Goal: Transaction & Acquisition: Obtain resource

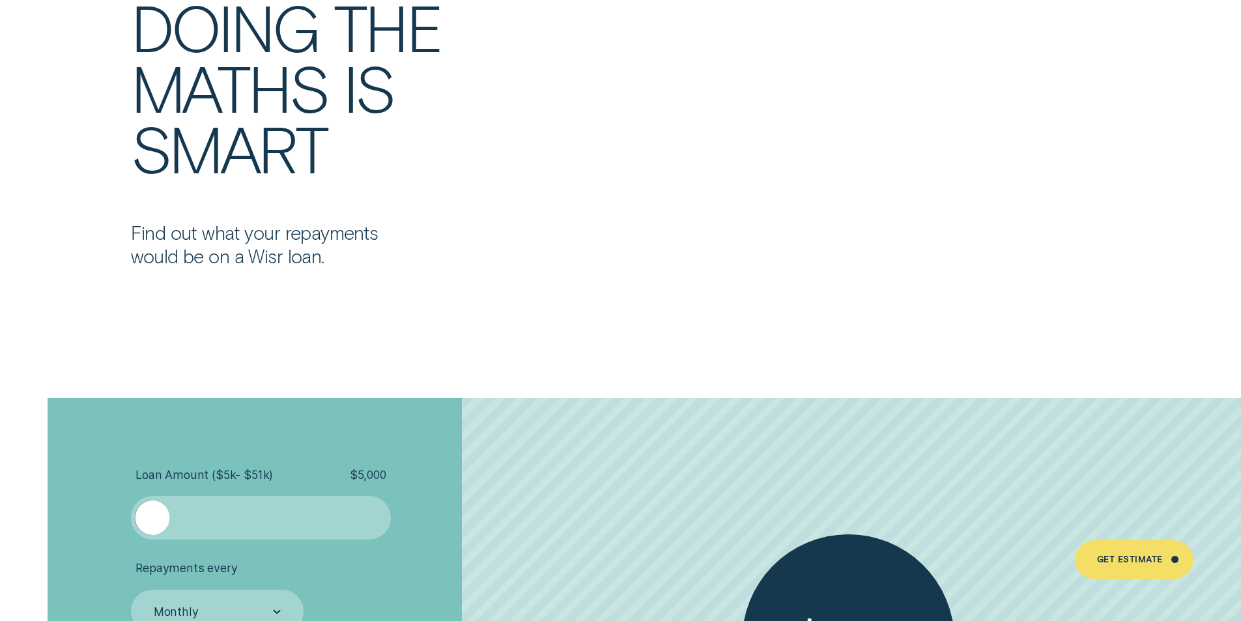
scroll to position [2867, 0]
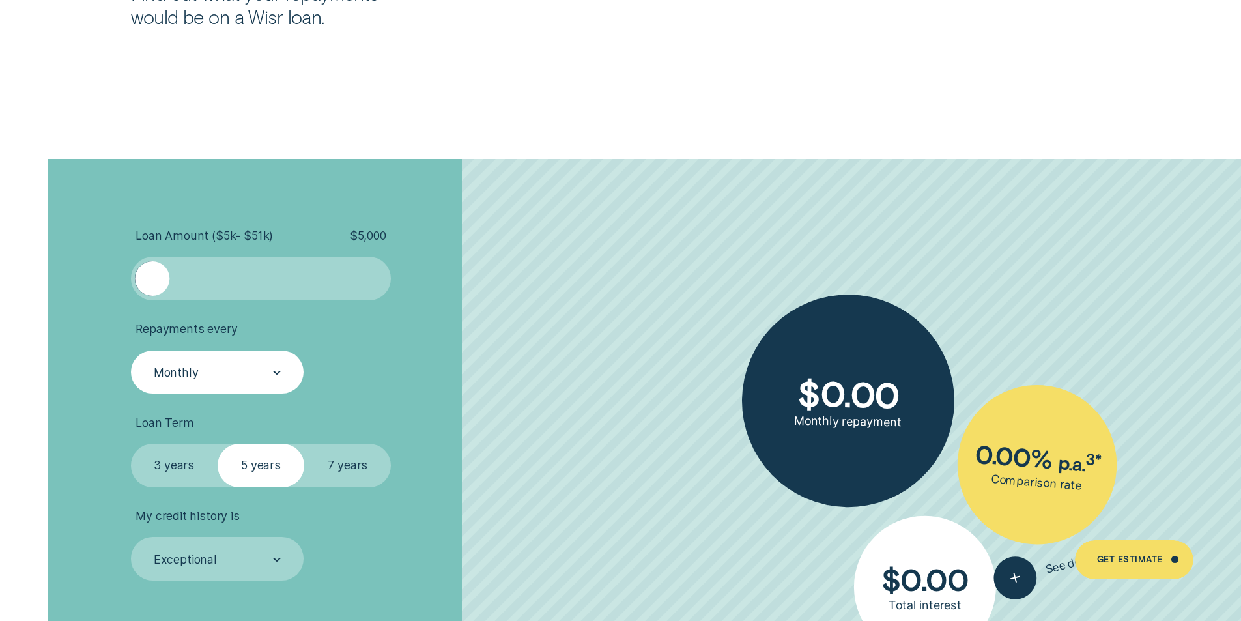
click at [284, 378] on div "Monthly" at bounding box center [217, 373] width 173 height 44
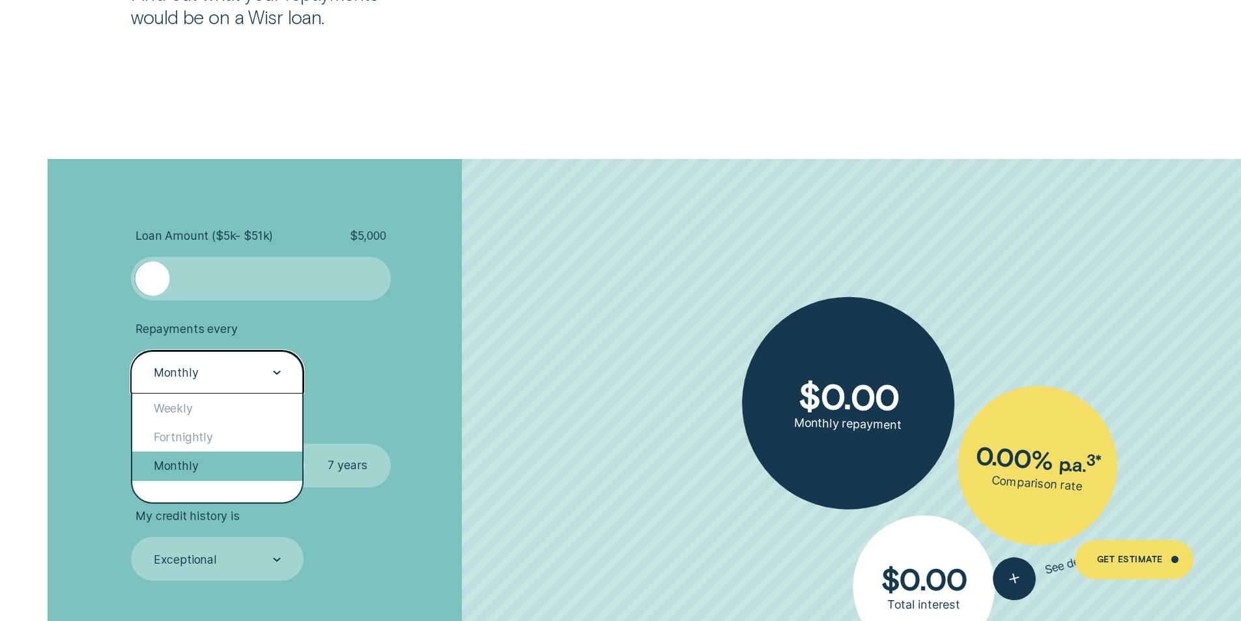
click at [218, 467] on div "Monthly" at bounding box center [217, 466] width 171 height 29
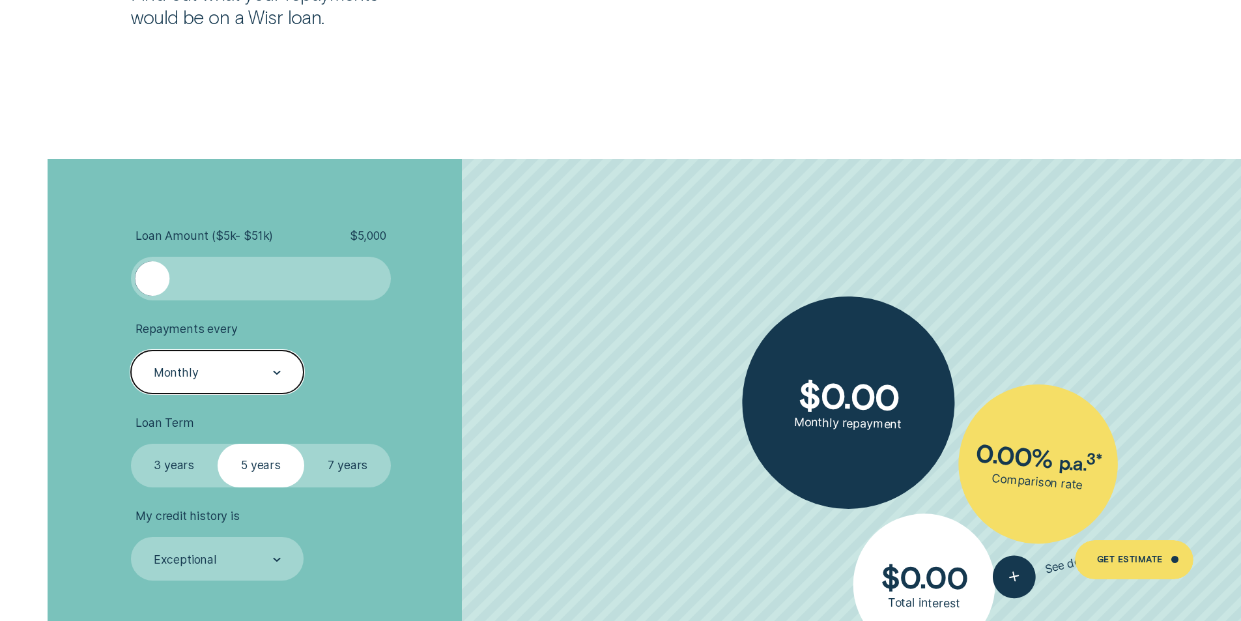
click at [295, 296] on div at bounding box center [260, 278] width 217 height 35
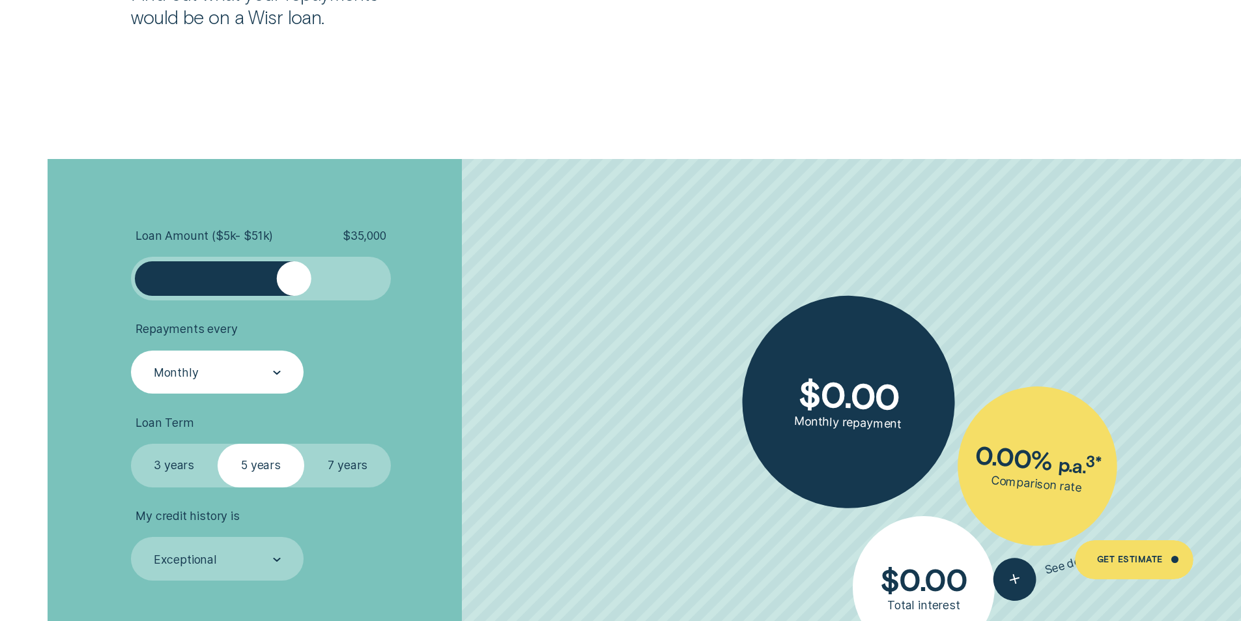
drag, startPoint x: 306, startPoint y: 294, endPoint x: 294, endPoint y: 294, distance: 12.4
click at [294, 294] on div at bounding box center [294, 278] width 35 height 35
click at [414, 396] on ul "Loan Amount ( $5k - $51k ) $ 35,000 Repayments every Monthly Loan Term Select L…" at bounding box center [331, 405] width 400 height 352
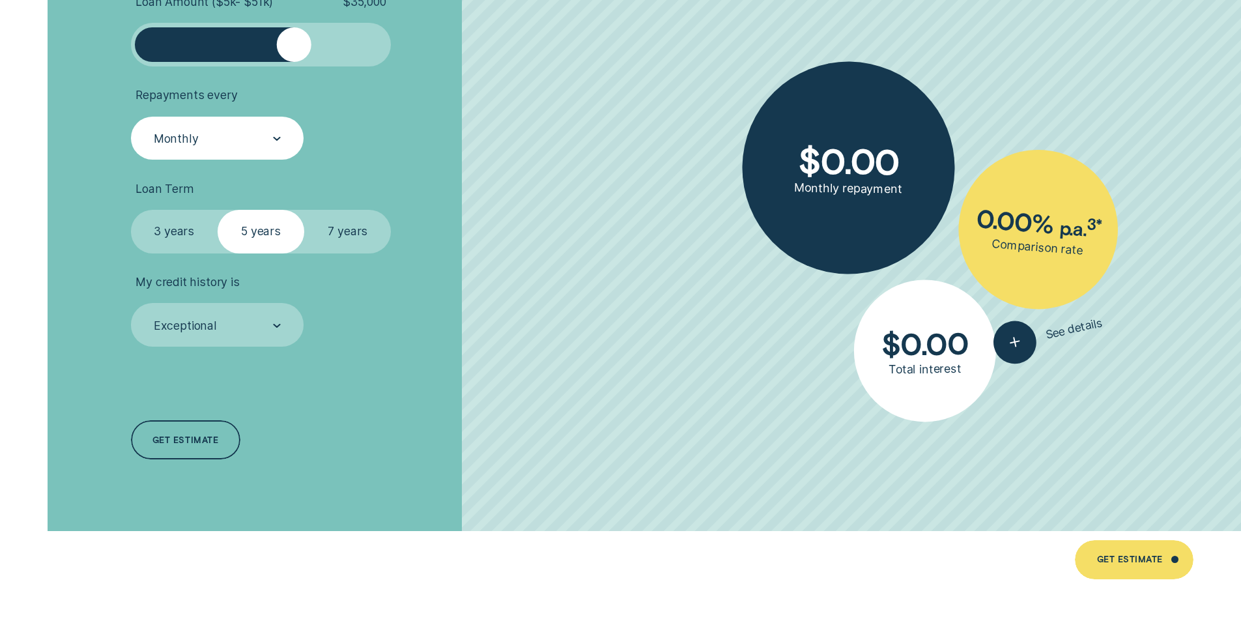
scroll to position [3106, 0]
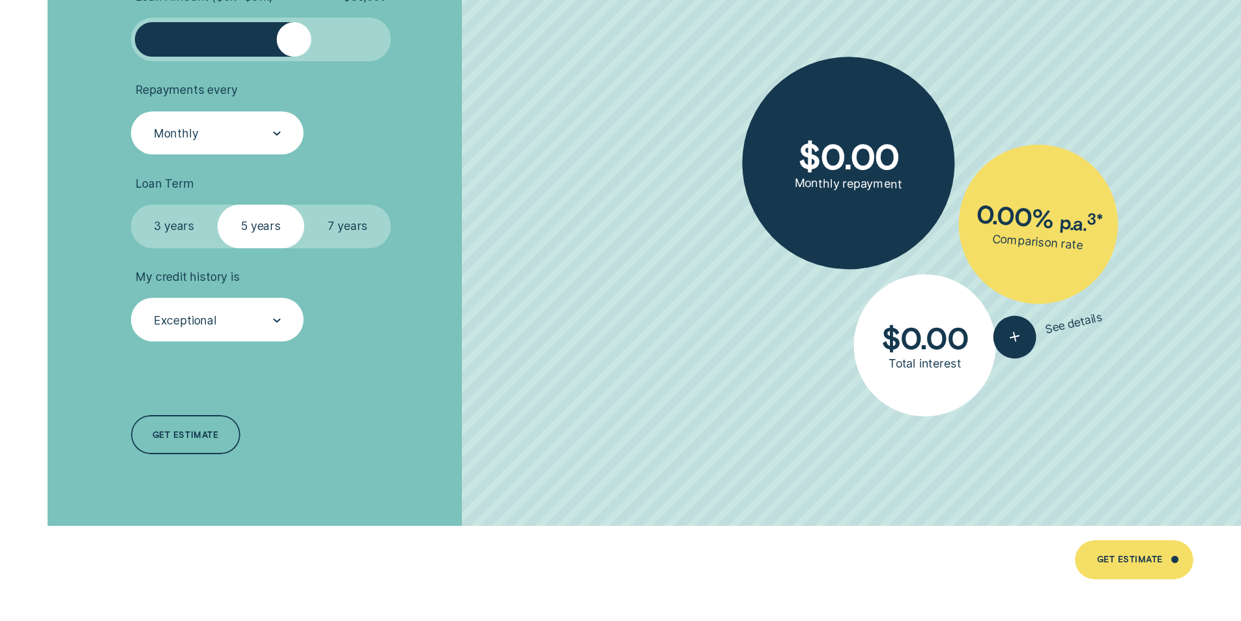
click at [280, 321] on icon at bounding box center [277, 321] width 8 height 4
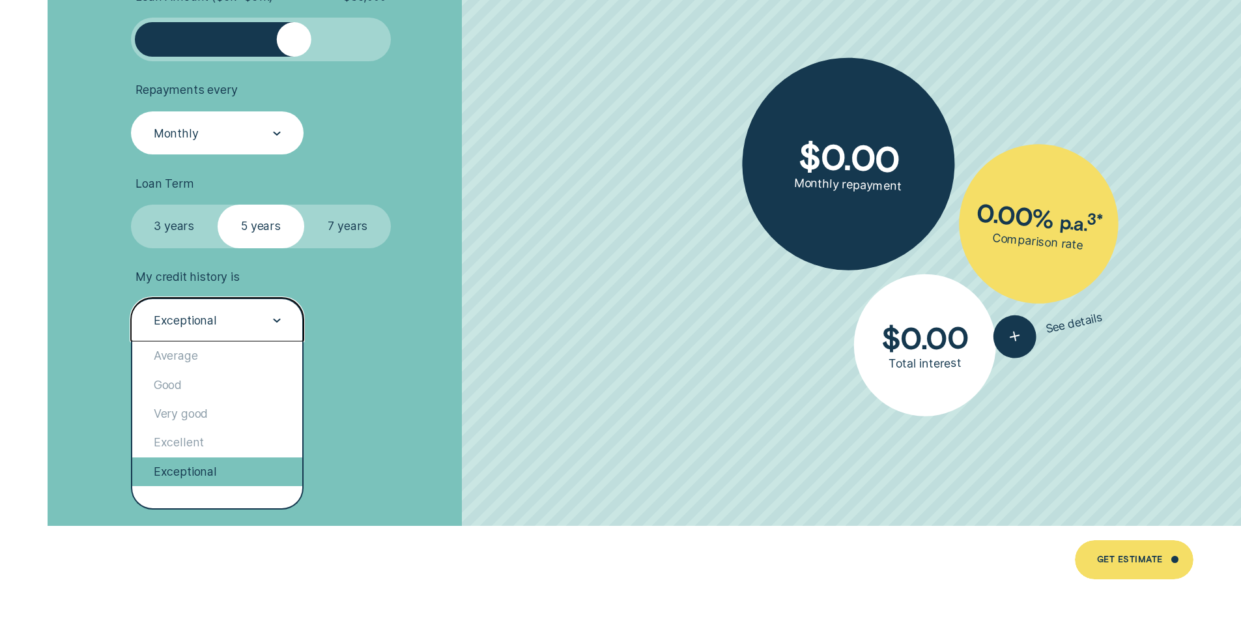
click at [224, 475] on div "Exceptional" at bounding box center [217, 471] width 171 height 29
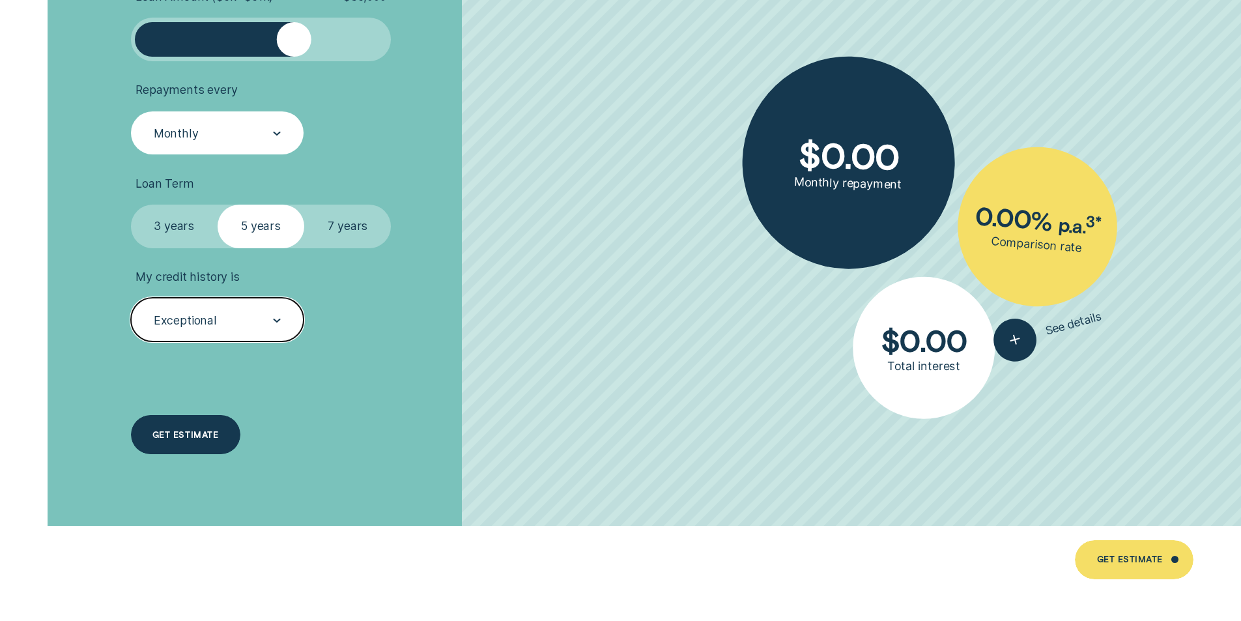
click at [210, 444] on div "Get estimate" at bounding box center [185, 434] width 109 height 39
